Goal: Navigation & Orientation: Find specific page/section

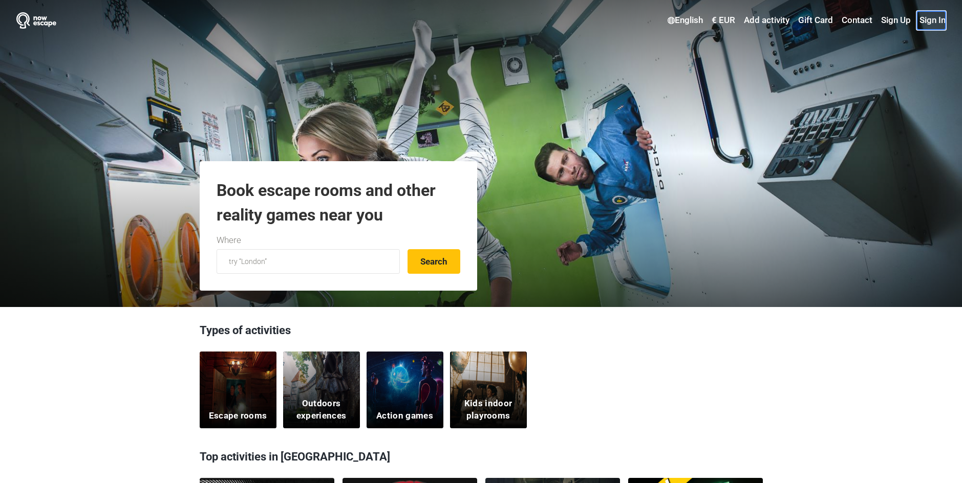
click at [936, 15] on link "Sign In" at bounding box center [931, 20] width 29 height 18
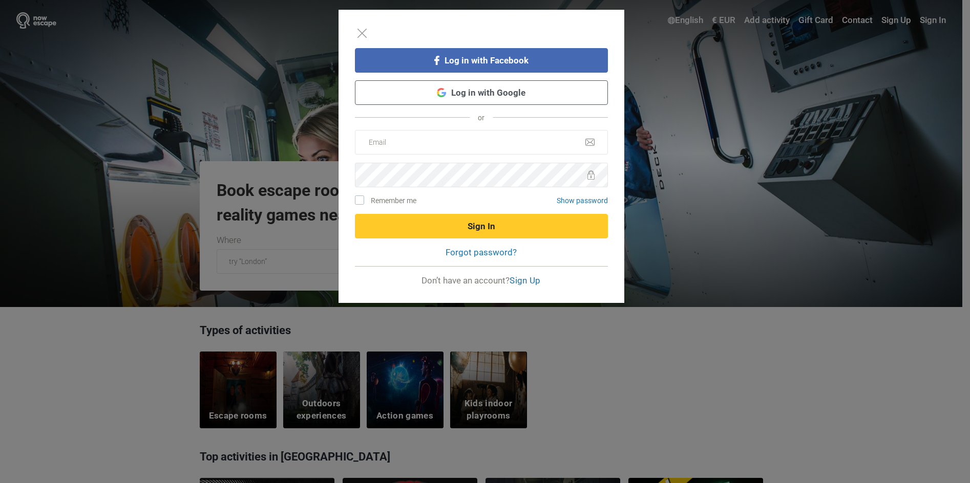
click at [467, 97] on link "Log in with Google" at bounding box center [481, 92] width 253 height 25
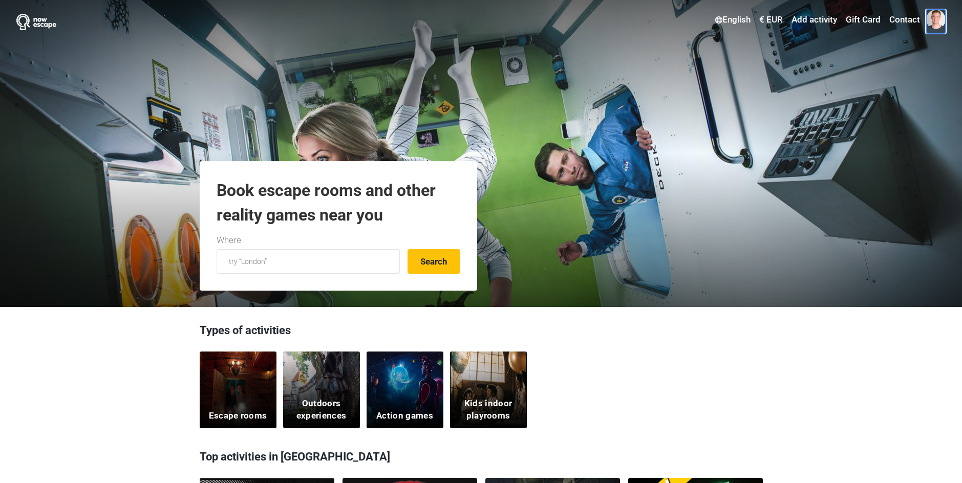
click at [934, 19] on span at bounding box center [935, 19] width 19 height 19
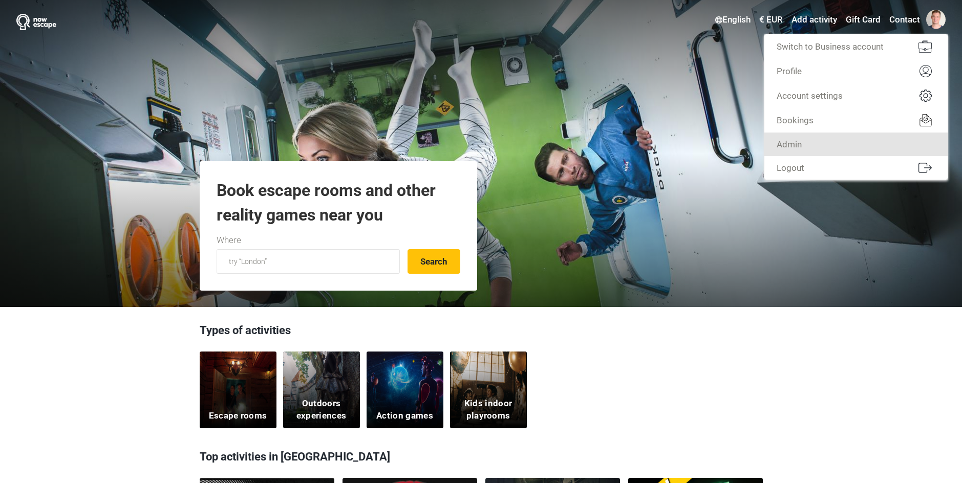
click at [863, 150] on link "Admin" at bounding box center [856, 145] width 183 height 24
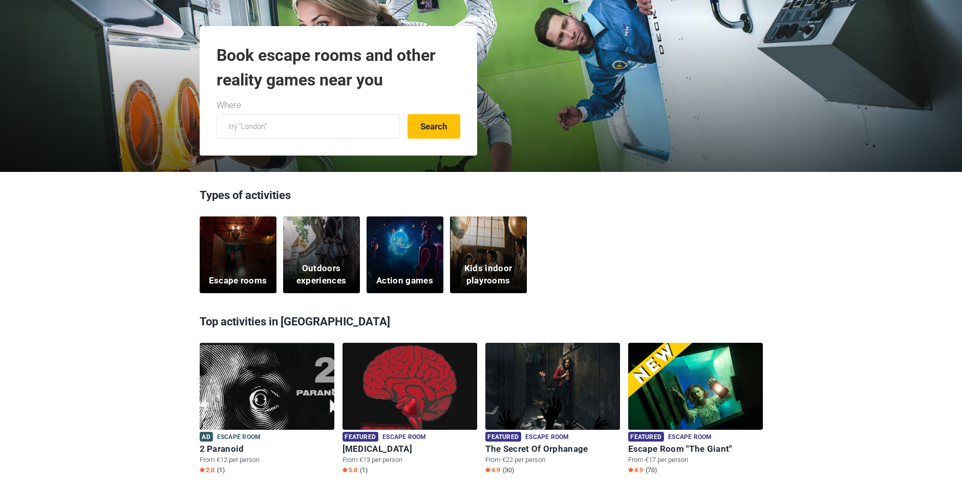
scroll to position [307, 0]
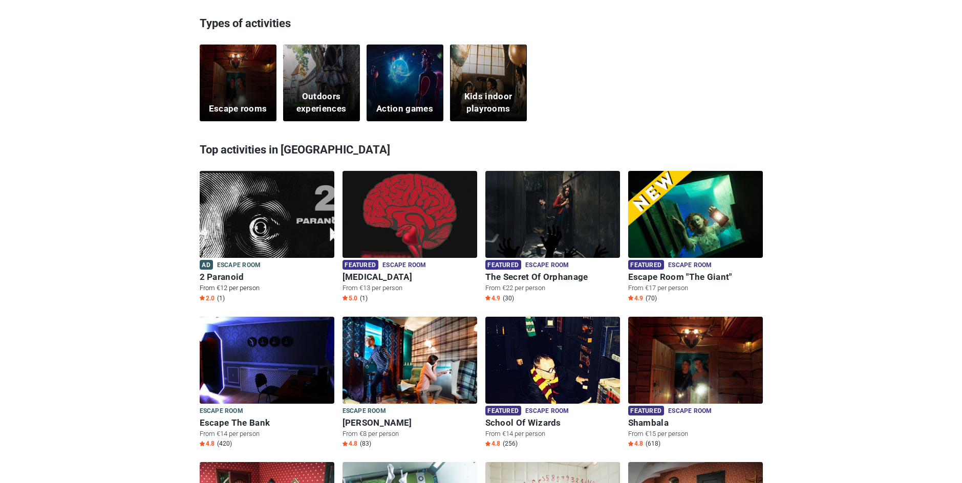
click at [271, 238] on img at bounding box center [267, 221] width 135 height 100
click at [375, 222] on img at bounding box center [410, 221] width 135 height 100
click at [696, 225] on img at bounding box center [695, 221] width 135 height 100
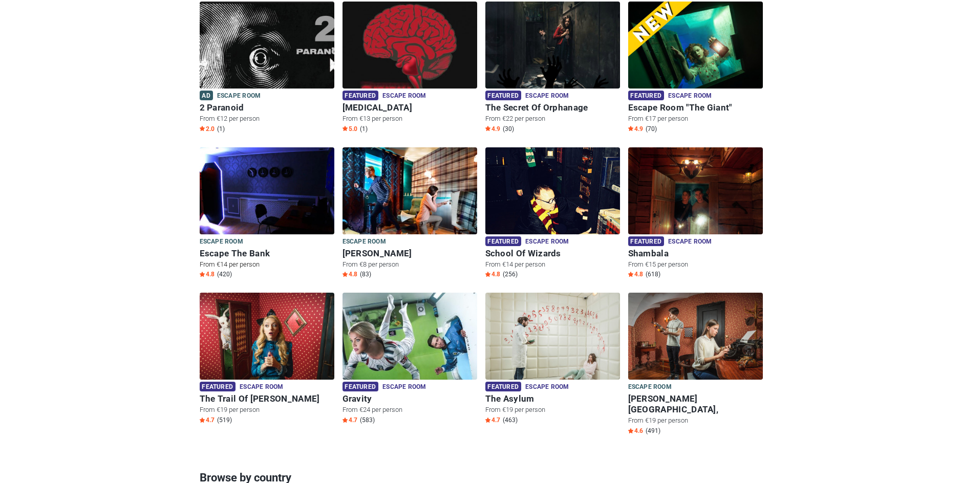
scroll to position [461, 0]
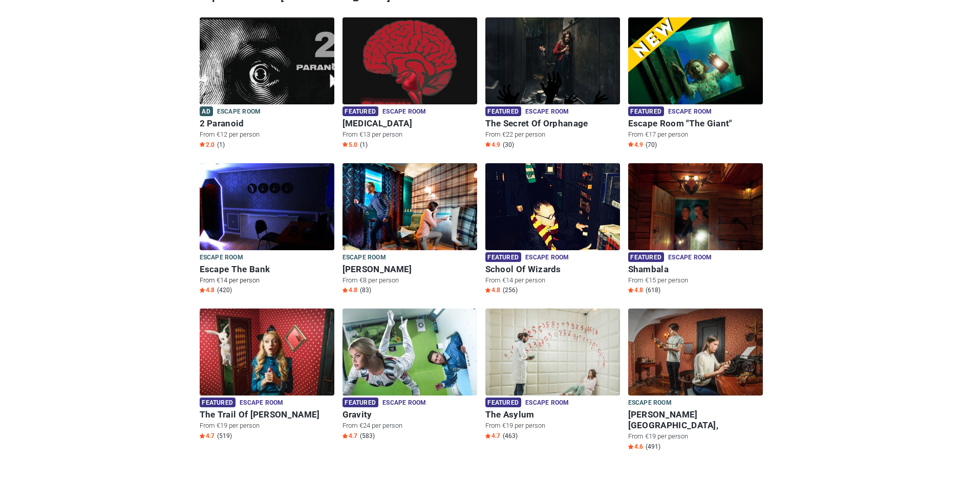
click at [288, 222] on img at bounding box center [267, 213] width 135 height 100
click at [243, 203] on img at bounding box center [267, 213] width 135 height 100
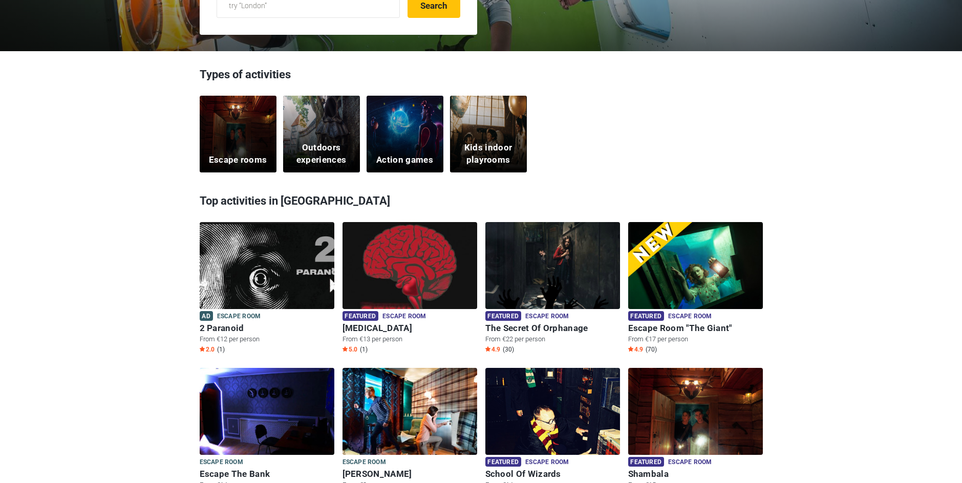
scroll to position [102, 0]
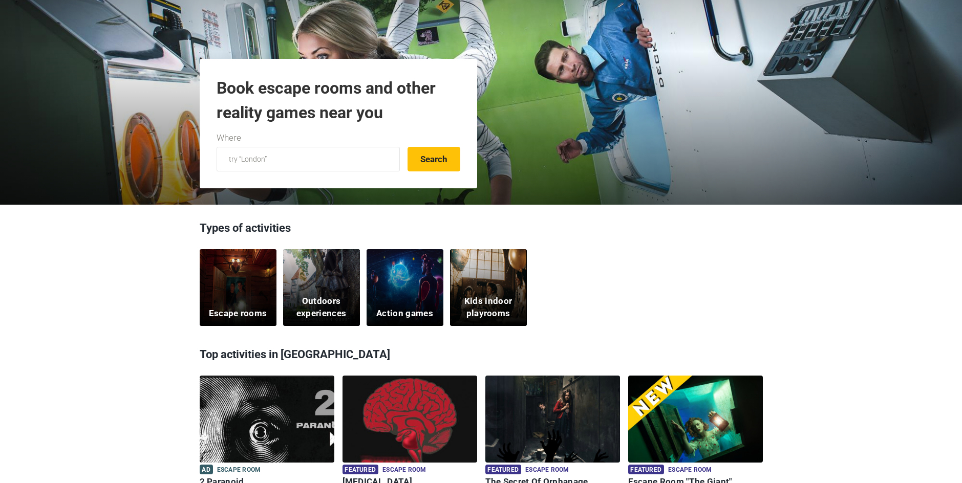
click at [260, 293] on div "Escape rooms" at bounding box center [238, 287] width 77 height 77
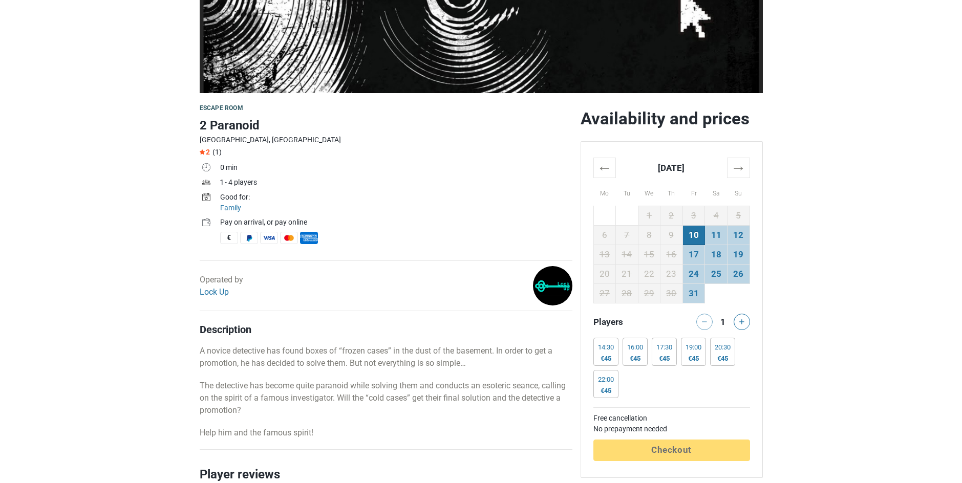
scroll to position [256, 0]
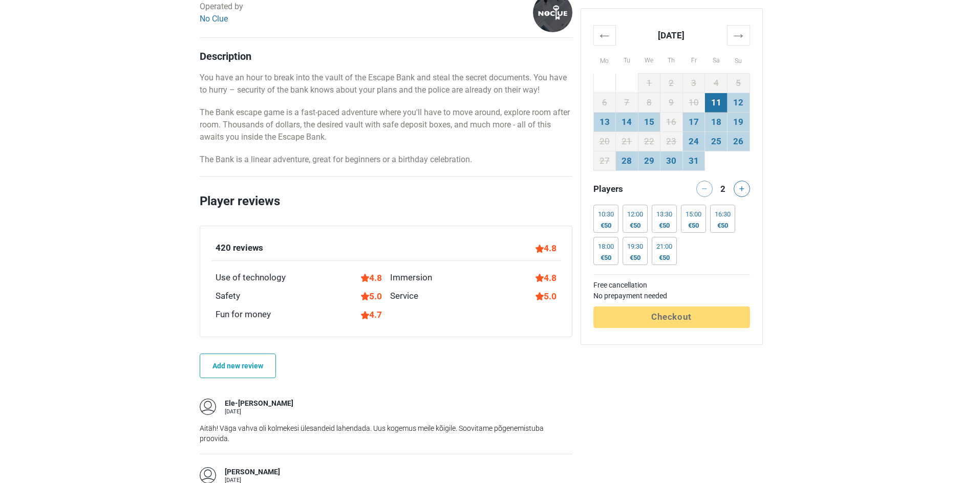
scroll to position [563, 0]
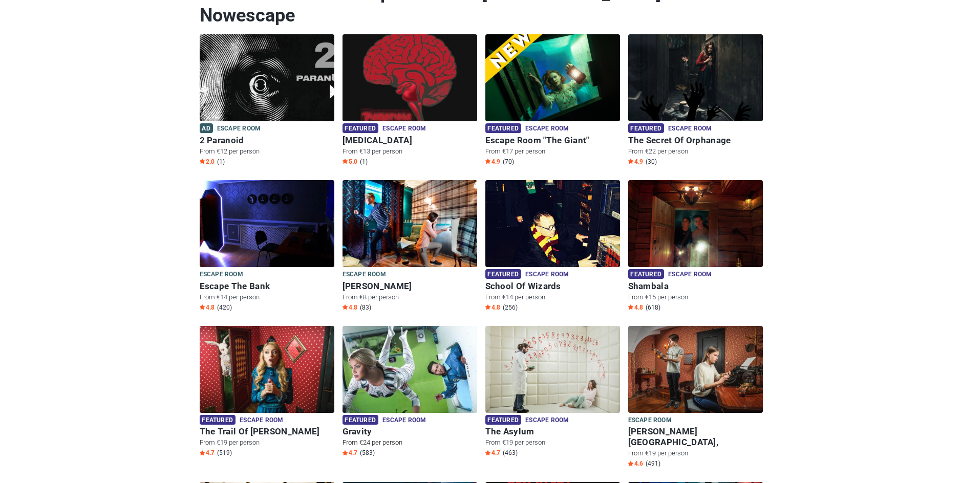
scroll to position [154, 0]
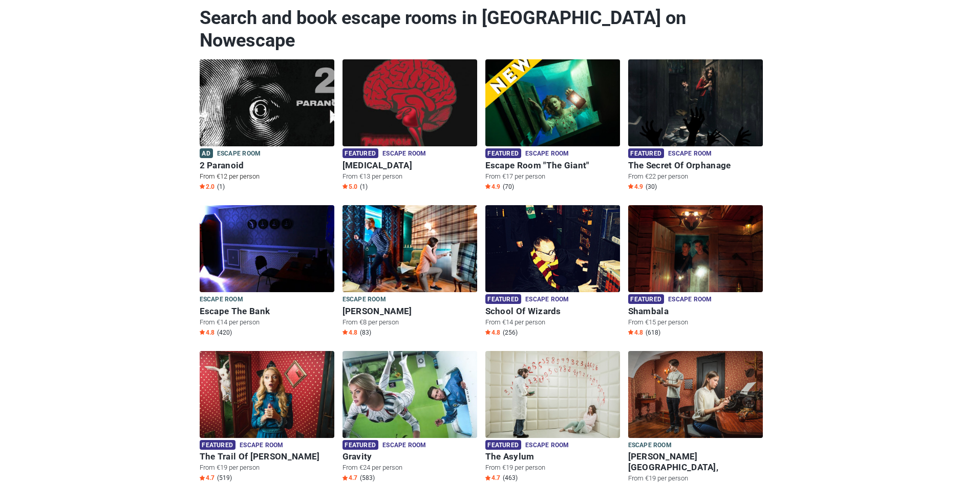
click at [300, 95] on img at bounding box center [267, 102] width 135 height 87
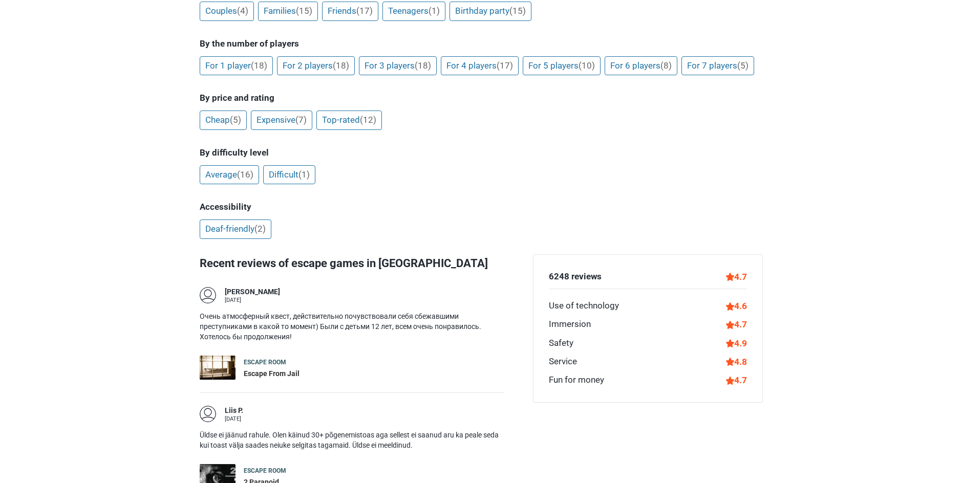
scroll to position [972, 0]
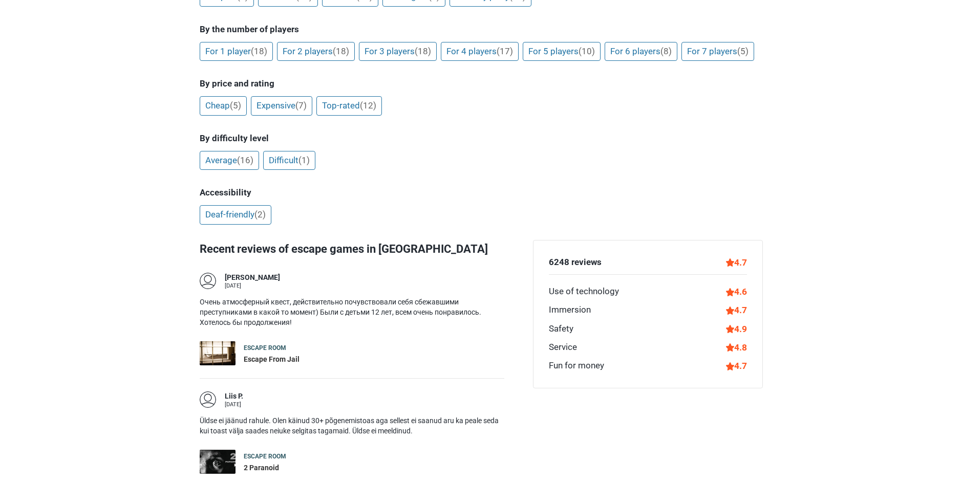
click at [219, 342] on img at bounding box center [218, 354] width 36 height 24
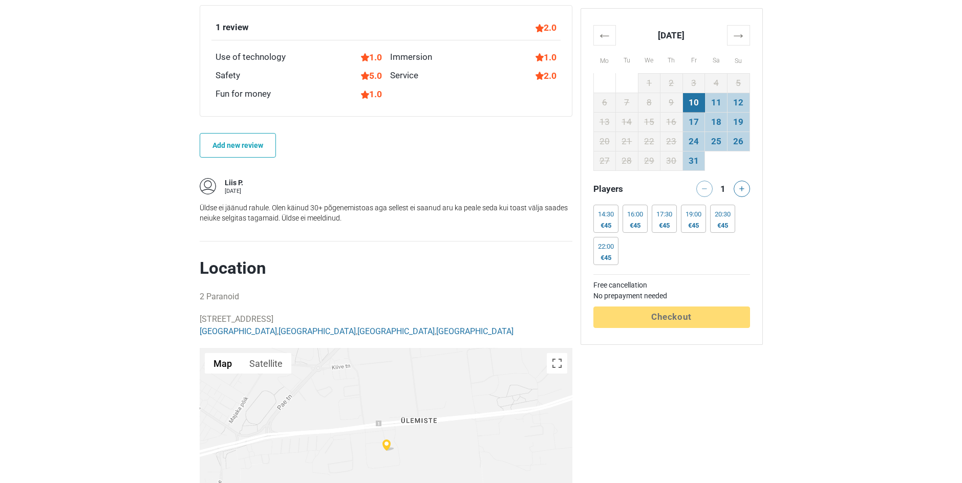
scroll to position [922, 0]
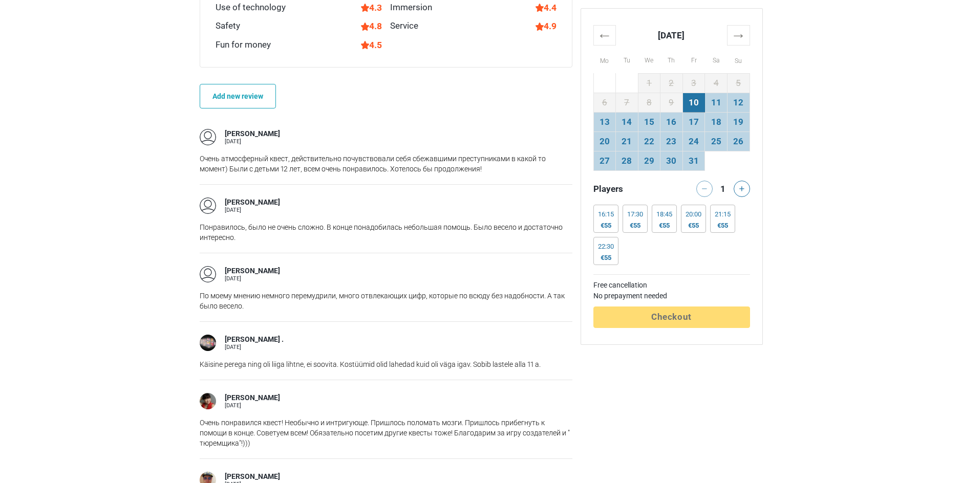
scroll to position [768, 0]
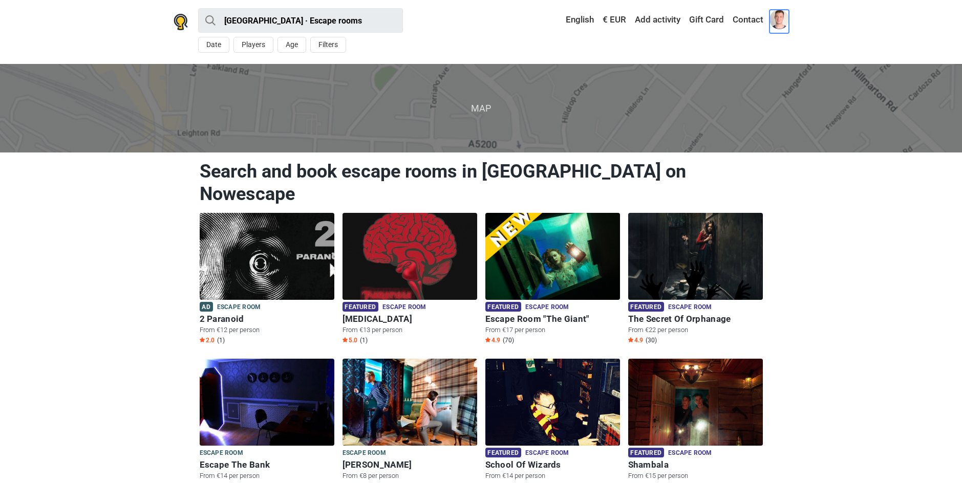
click at [776, 15] on span at bounding box center [779, 19] width 19 height 19
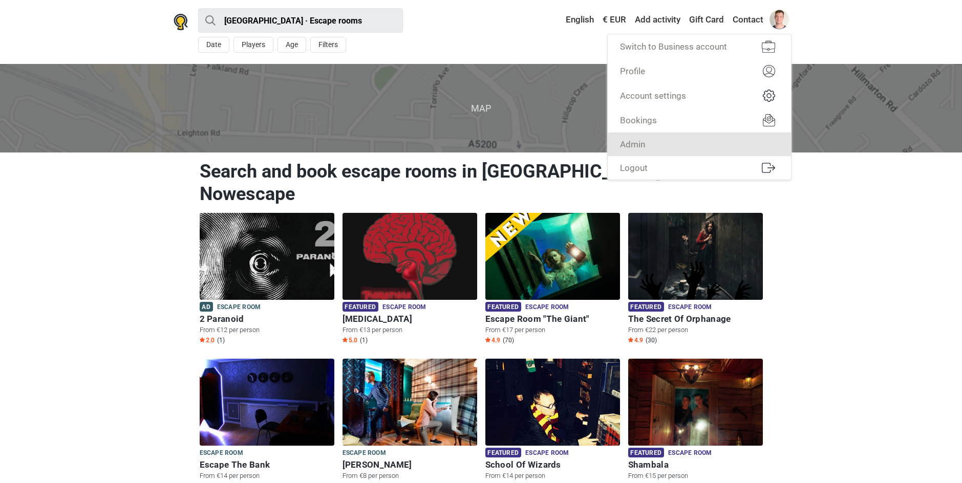
click at [718, 143] on link "Admin" at bounding box center [699, 145] width 183 height 24
